Goal: Transaction & Acquisition: Purchase product/service

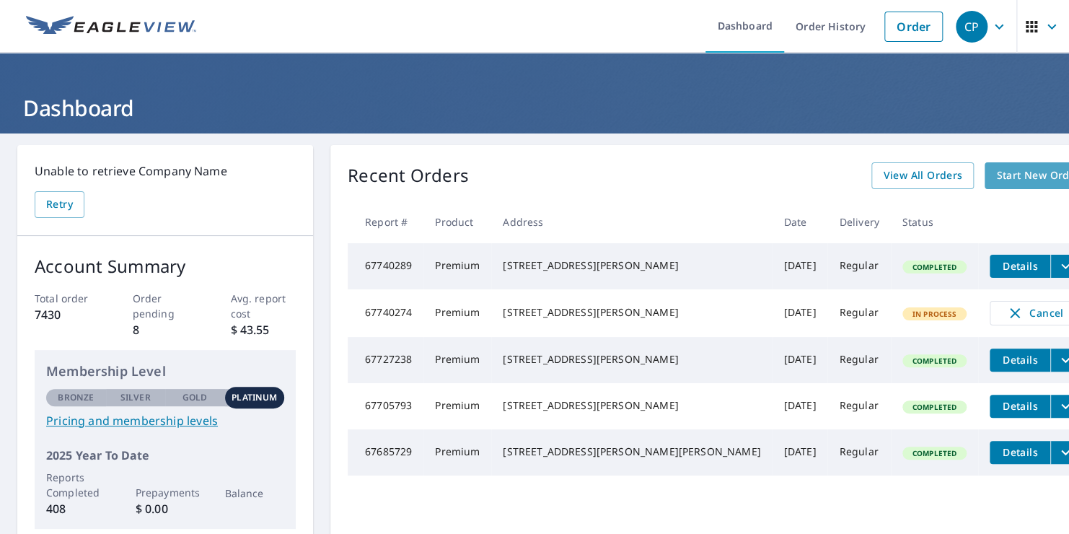
click at [1010, 176] on span "Start New Order" at bounding box center [1038, 176] width 84 height 18
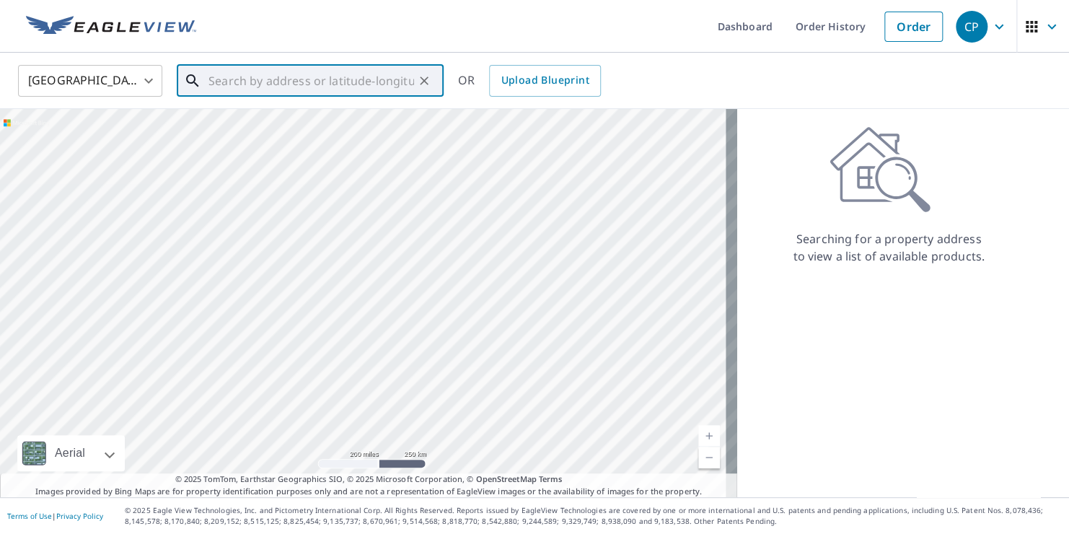
click at [306, 89] on input "text" at bounding box center [311, 81] width 206 height 40
click at [258, 121] on span "3 Clearview Ct" at bounding box center [319, 122] width 226 height 17
type input "[STREET_ADDRESS]"
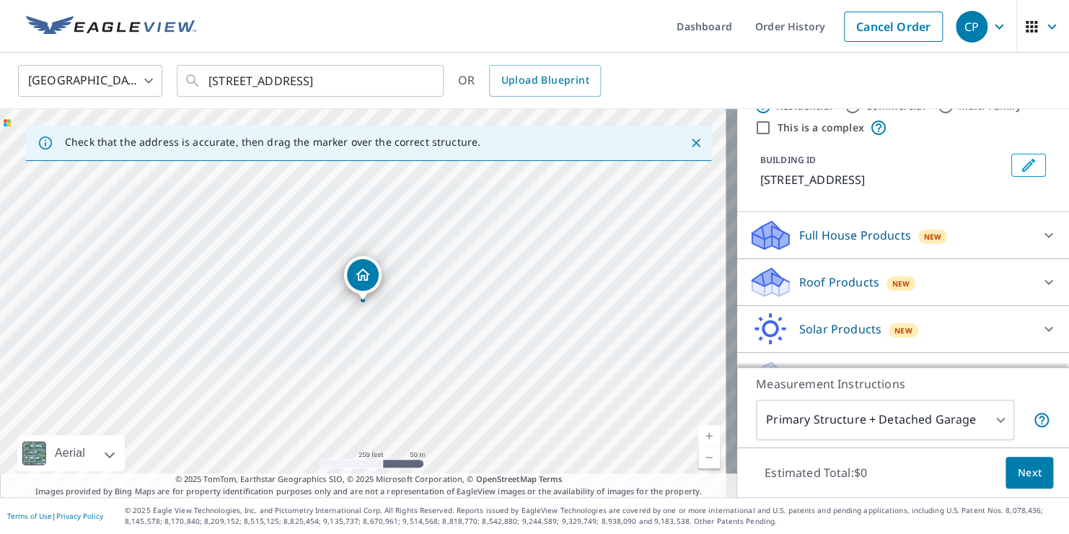
scroll to position [78, 0]
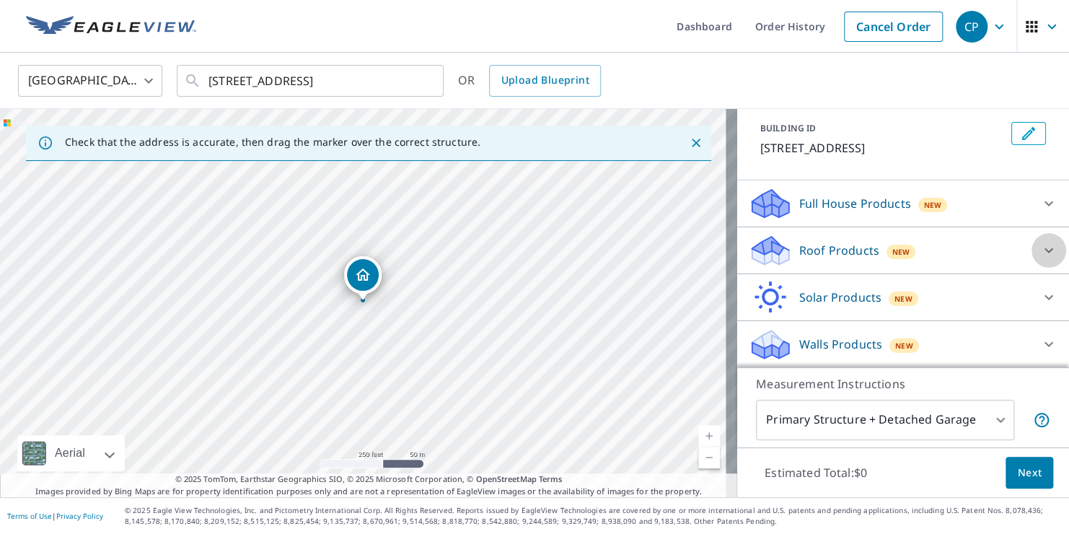
click at [1040, 248] on icon at bounding box center [1048, 250] width 17 height 17
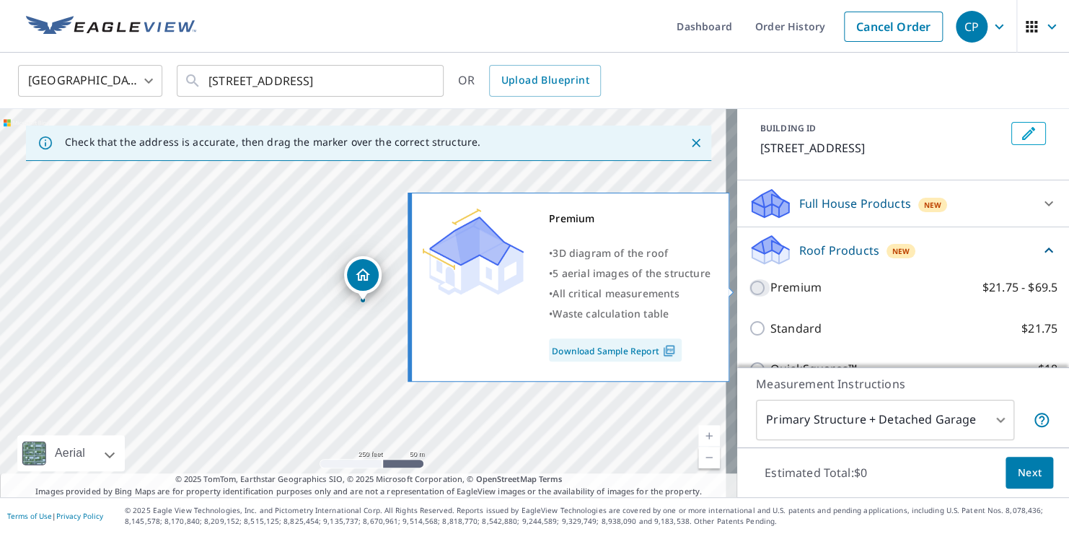
click at [749, 283] on input "Premium $21.75 - $69.5" at bounding box center [760, 287] width 22 height 17
checkbox input "true"
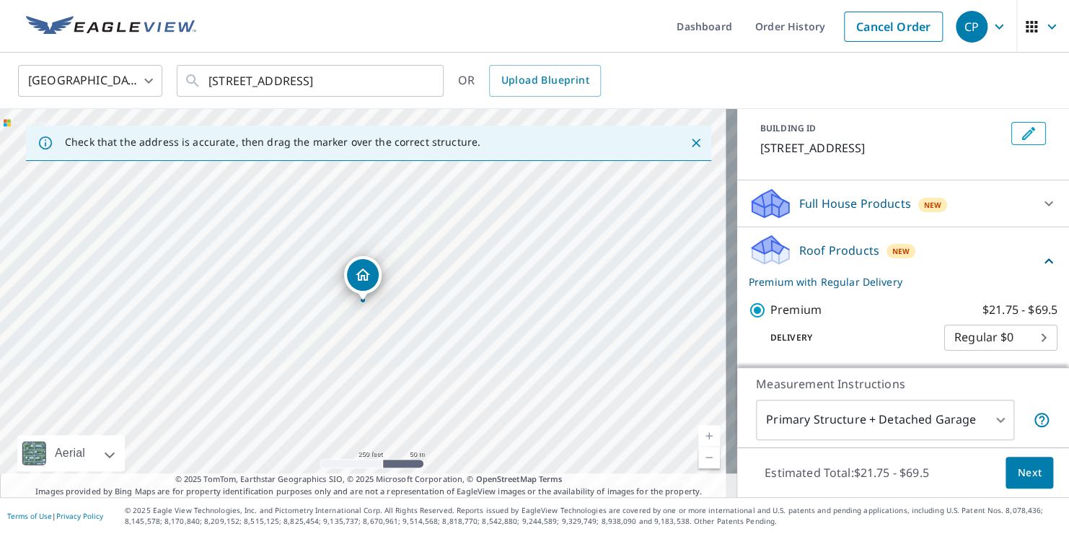
click at [1017, 472] on span "Next" at bounding box center [1029, 473] width 25 height 18
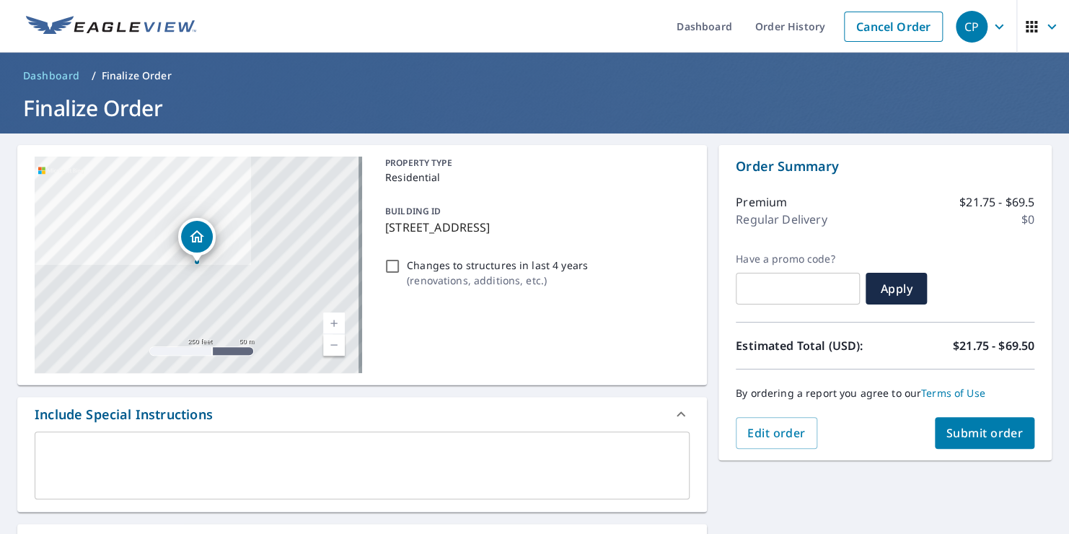
click at [958, 432] on span "Submit order" at bounding box center [984, 433] width 77 height 16
checkbox input "true"
